Goal: Transaction & Acquisition: Purchase product/service

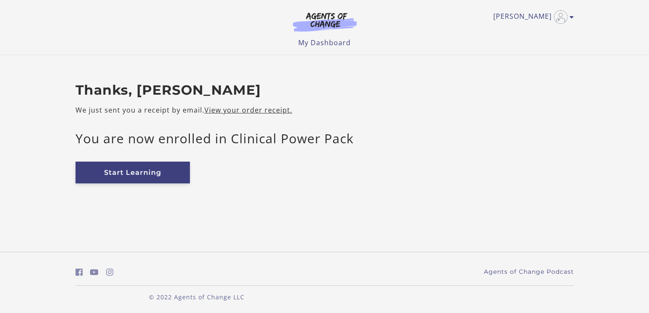
click at [118, 171] on link "Start Learning" at bounding box center [133, 173] width 114 height 22
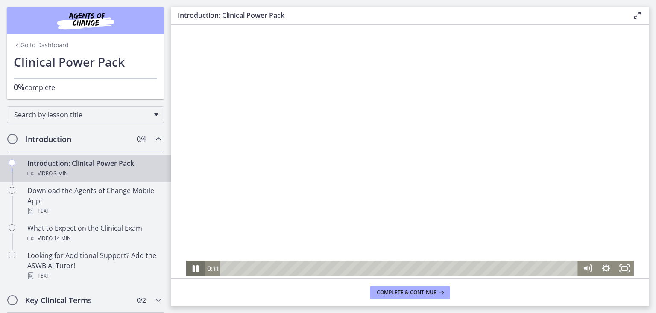
click at [193, 266] on icon "Pause" at bounding box center [195, 268] width 6 height 7
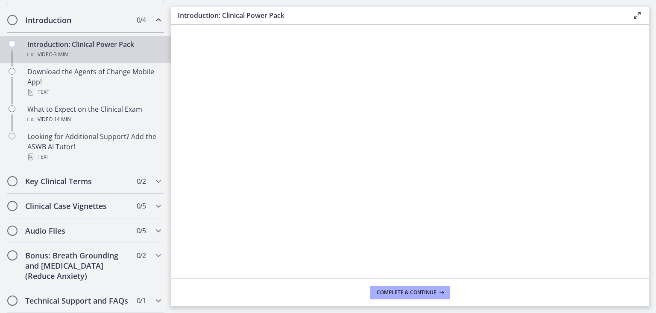
scroll to position [128, 0]
click at [153, 176] on icon "Chapters" at bounding box center [158, 181] width 10 height 10
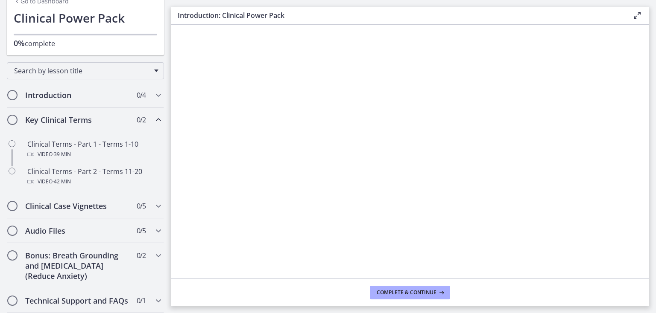
scroll to position [53, 0]
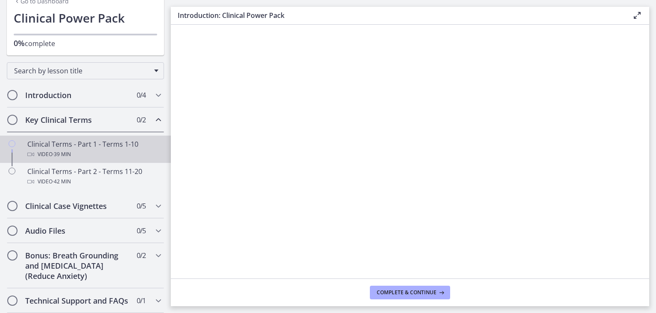
click at [71, 139] on div "Clinical Terms - Part 1 - Terms 1-10 Video · 39 min" at bounding box center [93, 149] width 133 height 20
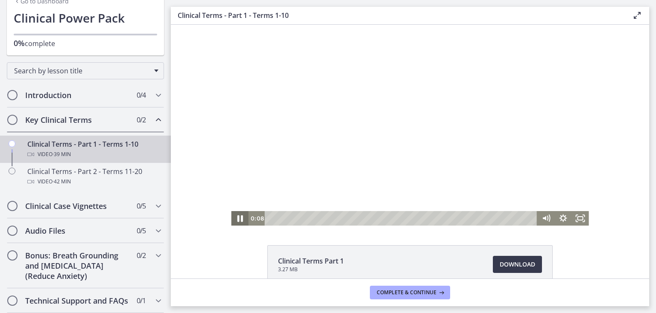
click at [237, 219] on icon "Pause" at bounding box center [239, 218] width 20 height 17
click at [611, 249] on div "Clinical Terms Part 1 3.27 MB Download Opens in a new window" at bounding box center [410, 284] width 478 height 79
click at [234, 218] on icon "Play Video" at bounding box center [240, 218] width 20 height 17
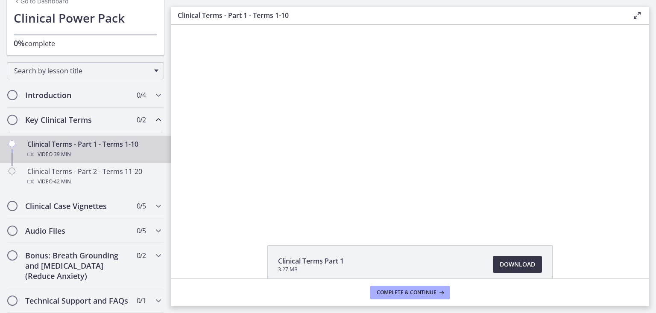
drag, startPoint x: 511, startPoint y: 268, endPoint x: 507, endPoint y: 266, distance: 5.0
click at [507, 266] on span "Download Opens in a new window" at bounding box center [516, 264] width 35 height 10
